Goal: Check status: Check status

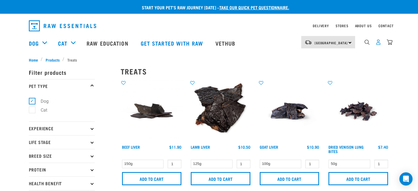
click at [381, 43] on img "dropdown navigation" at bounding box center [379, 42] width 6 height 6
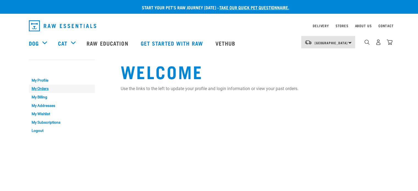
click at [42, 87] on link "My Orders" at bounding box center [62, 89] width 66 height 9
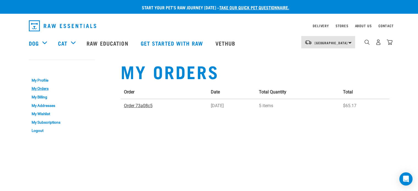
click at [140, 103] on link "Order 73a08c5" at bounding box center [138, 105] width 29 height 5
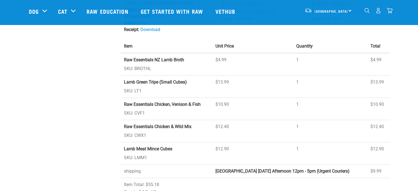
scroll to position [110, 0]
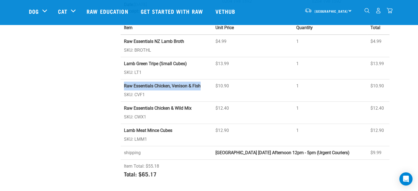
drag, startPoint x: 124, startPoint y: 79, endPoint x: 200, endPoint y: 81, distance: 76.5
click at [200, 81] on td "Raw Essentials Chicken, Venison & Fish SKU: CVF1" at bounding box center [167, 91] width 92 height 22
click at [368, 12] on img "dropdown navigation" at bounding box center [367, 10] width 5 height 5
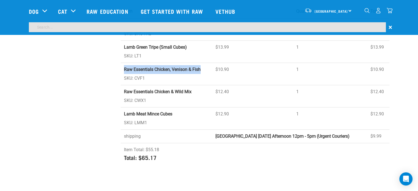
scroll to position [94, 0]
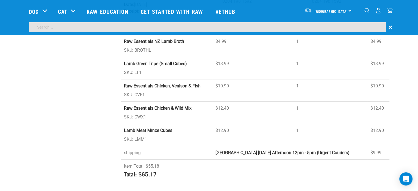
click at [192, 27] on input "search" at bounding box center [207, 27] width 357 height 10
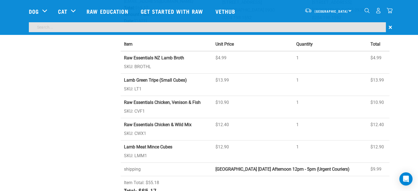
scroll to position [110, 0]
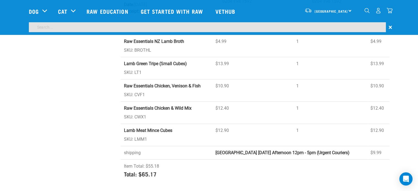
click at [156, 80] on td "Raw Essentials Chicken, Venison & Fish SKU: CVF1" at bounding box center [167, 91] width 92 height 22
click at [124, 83] on strong "Raw Essentials Chicken, Venison & Fish" at bounding box center [162, 85] width 77 height 5
click at [136, 87] on td "Raw Essentials Chicken, Venison & Fish SKU: CVF1" at bounding box center [167, 91] width 92 height 22
click at [134, 83] on strong "Raw Essentials Chicken, Venison & Fish" at bounding box center [162, 85] width 77 height 5
click at [96, 84] on div "My Account My Profile My Orders My Billing My Addresses My Wishlist My Subscrip…" at bounding box center [72, 45] width 92 height 284
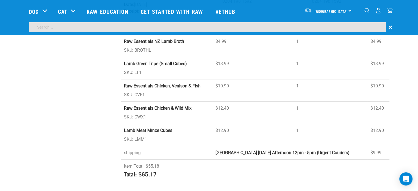
click at [141, 83] on strong "Raw Essentials Chicken, Venison & Fish" at bounding box center [162, 85] width 77 height 5
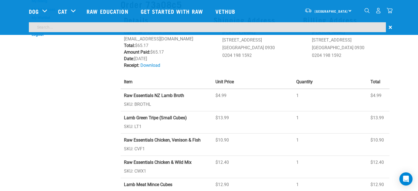
scroll to position [55, 0]
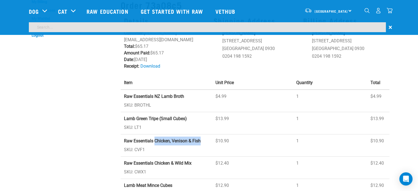
drag, startPoint x: 154, startPoint y: 135, endPoint x: 204, endPoint y: 137, distance: 50.4
click at [204, 137] on td "Raw Essentials Chicken, Venison & Fish SKU: CVF1" at bounding box center [167, 146] width 92 height 22
copy strong "Chicken, Venison & Fish"
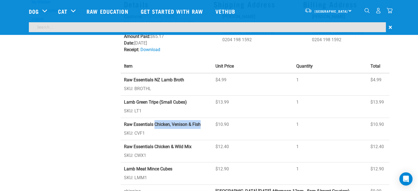
scroll to position [39, 0]
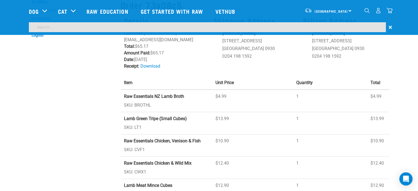
click at [95, 27] on input "search" at bounding box center [207, 27] width 357 height 10
paste input "Chicken, Venison & Fish"
type input "Chicken, Venison & Fish"
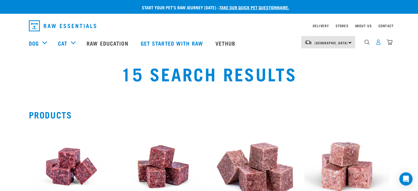
click at [379, 45] on img "dropdown navigation" at bounding box center [379, 42] width 6 height 6
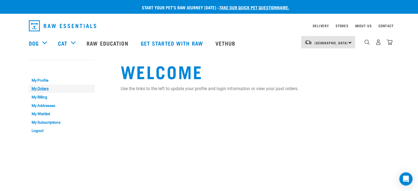
click at [41, 88] on link "My Orders" at bounding box center [62, 89] width 66 height 9
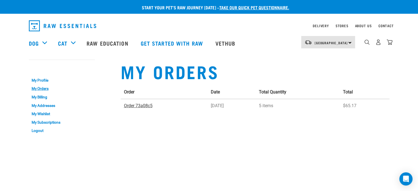
click at [141, 106] on link "Order 73a08c5" at bounding box center [138, 105] width 29 height 5
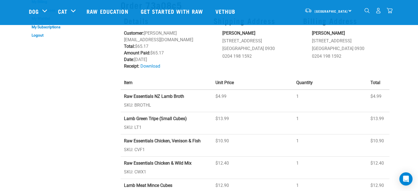
scroll to position [83, 0]
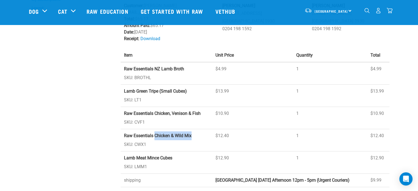
drag, startPoint x: 294, startPoint y: 1, endPoint x: 195, endPoint y: 130, distance: 163.4
click at [195, 130] on td "Raw Essentials Chicken & Wild Mix SKU: CWX1" at bounding box center [167, 140] width 92 height 22
copy strong "Chicken & Wild Mix"
click at [366, 12] on img "dropdown navigation" at bounding box center [367, 10] width 5 height 5
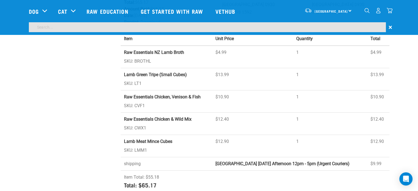
click at [262, 28] on input "search" at bounding box center [207, 27] width 357 height 10
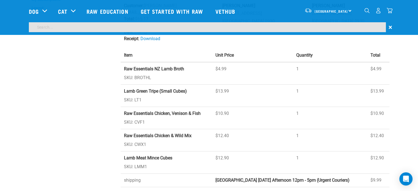
paste input "Chicken & Wild Mix"
type input "Chicken & Wild Mix"
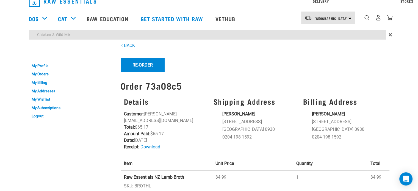
scroll to position [0, 0]
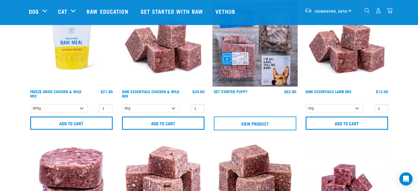
scroll to position [83, 0]
click at [173, 108] on select "3kg Bulk (10kg) Bulk (20kg)" at bounding box center [151, 108] width 58 height 9
click at [154, 55] on img at bounding box center [163, 43] width 85 height 85
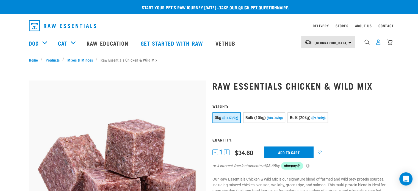
click at [380, 44] on img "dropdown navigation" at bounding box center [379, 42] width 6 height 6
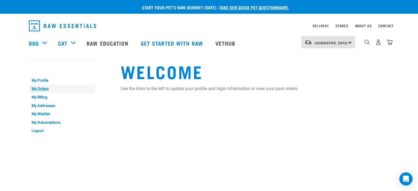
click at [42, 89] on link "My Orders" at bounding box center [62, 89] width 66 height 9
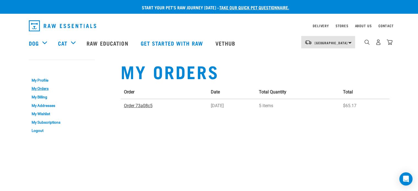
click at [135, 106] on link "Order 73a08c5" at bounding box center [138, 105] width 29 height 5
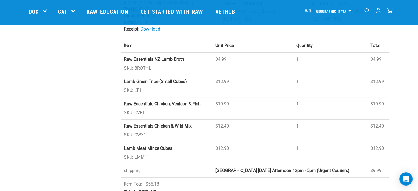
scroll to position [83, 0]
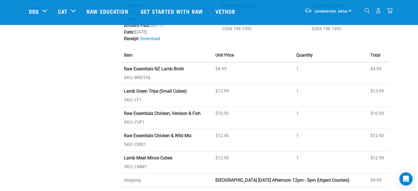
click at [367, 12] on img "dropdown navigation" at bounding box center [367, 10] width 5 height 5
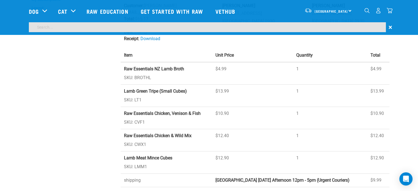
scroll to position [66, 0]
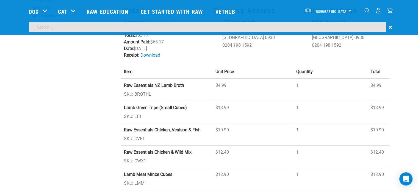
click at [310, 27] on input "search" at bounding box center [207, 27] width 357 height 10
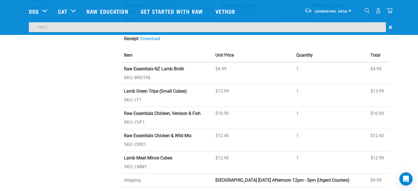
type input "CWX1"
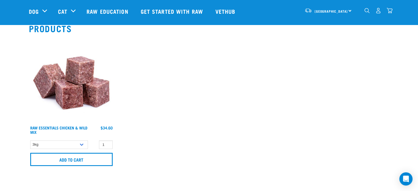
scroll to position [55, 0]
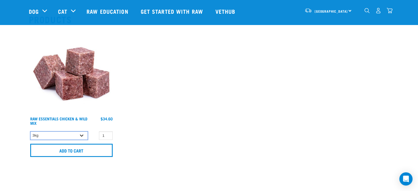
click at [83, 136] on select "3kg Bulk (10kg) Bulk (20kg)" at bounding box center [59, 136] width 58 height 9
click at [30, 132] on select "3kg Bulk (10kg) Bulk (20kg)" at bounding box center [59, 136] width 58 height 9
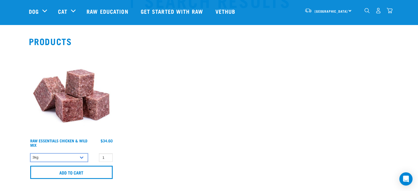
scroll to position [0, 0]
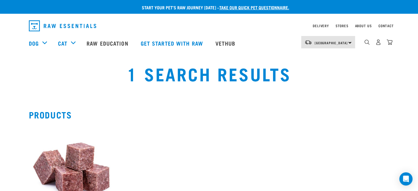
click at [94, 82] on h1 "1 Search Results" at bounding box center [209, 74] width 259 height 20
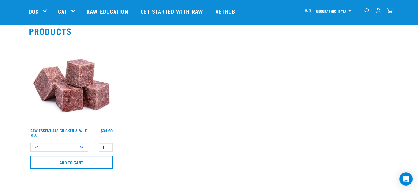
scroll to position [83, 0]
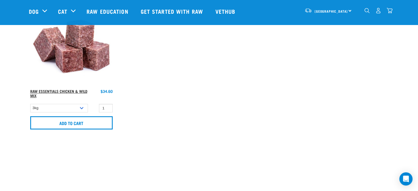
click at [71, 92] on link "Raw Essentials Chicken & Wild Mix" at bounding box center [58, 93] width 57 height 6
